Goal: Navigation & Orientation: Find specific page/section

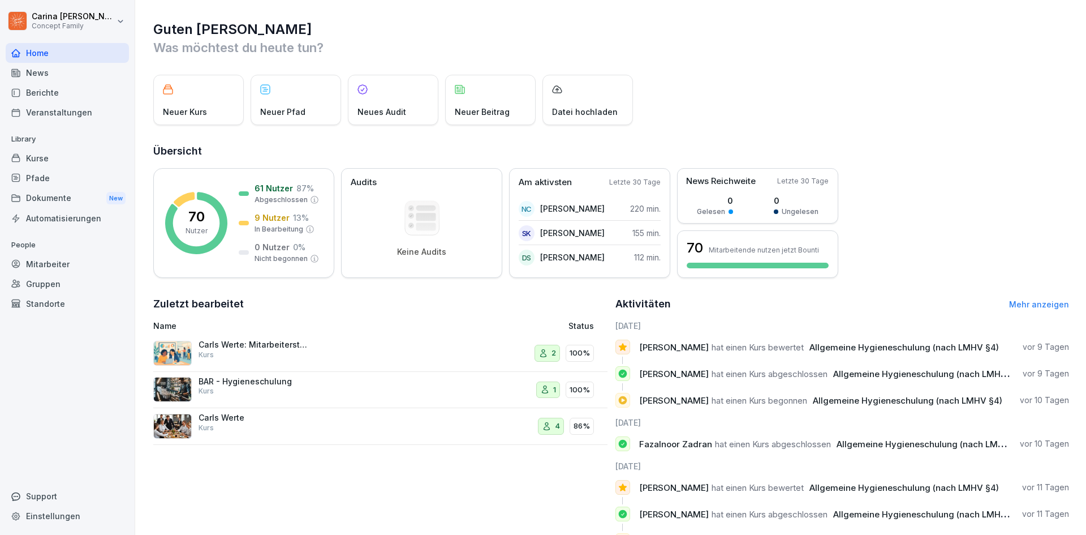
click at [75, 161] on div "Kurse" at bounding box center [67, 158] width 123 height 20
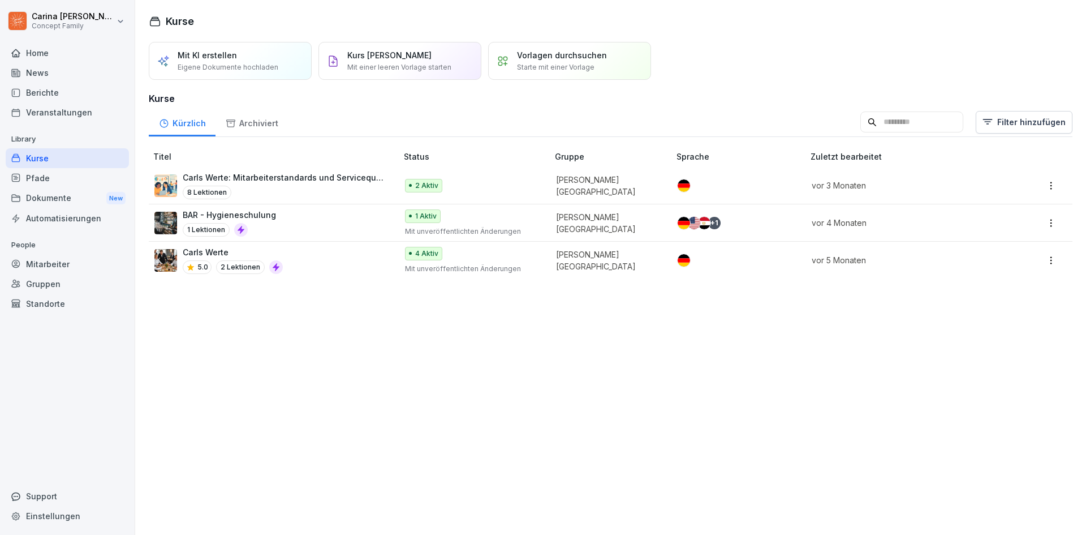
click at [115, 98] on div "Berichte" at bounding box center [67, 93] width 123 height 20
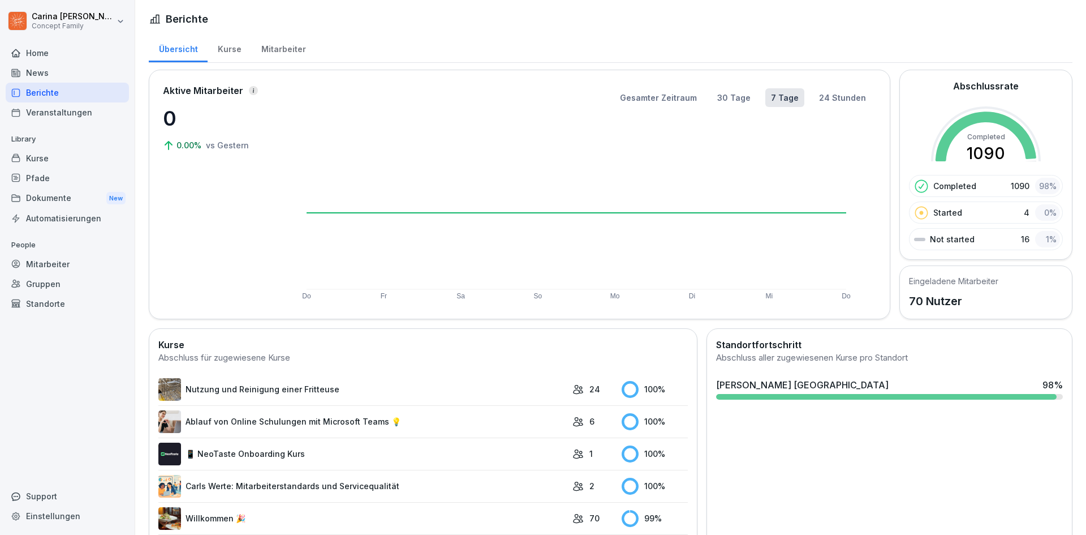
drag, startPoint x: 311, startPoint y: 35, endPoint x: 283, endPoint y: 53, distance: 33.6
click at [308, 36] on div "Übersicht Kurse Mitarbeiter" at bounding box center [611, 47] width 924 height 29
click at [282, 54] on div "Mitarbeiter" at bounding box center [283, 47] width 65 height 29
